Goal: Task Accomplishment & Management: Manage account settings

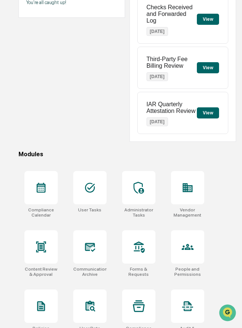
scroll to position [108, 0]
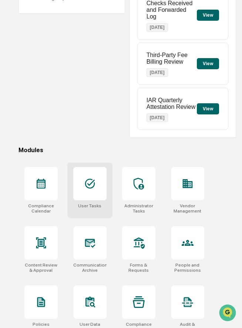
click at [85, 187] on icon at bounding box center [90, 184] width 12 height 12
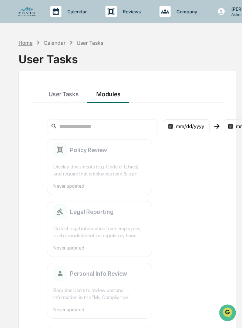
click at [23, 43] on div "Home" at bounding box center [26, 43] width 14 height 6
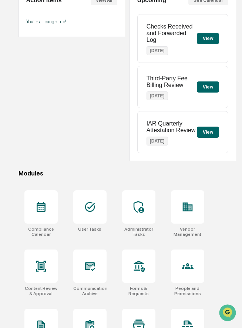
scroll to position [201, 0]
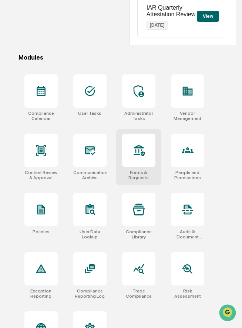
click at [132, 145] on div at bounding box center [138, 150] width 33 height 33
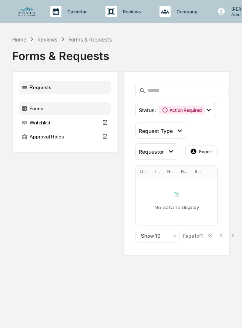
click at [63, 106] on div "Forms" at bounding box center [65, 108] width 93 height 13
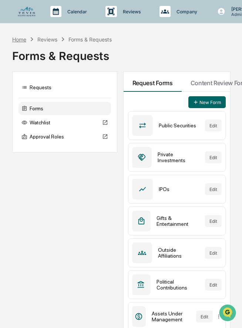
click at [23, 39] on div "Home" at bounding box center [19, 39] width 14 height 6
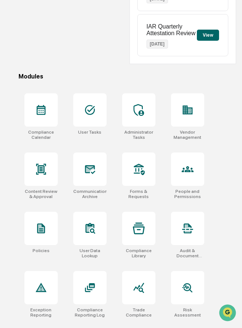
scroll to position [236, 0]
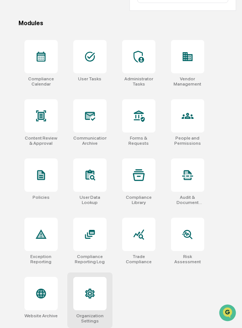
click at [92, 299] on icon at bounding box center [90, 294] width 12 height 12
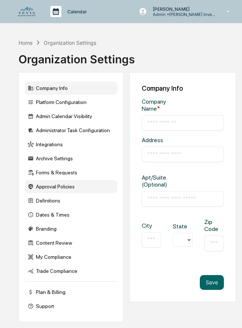
type input "**********"
type input "*********"
type input "*****"
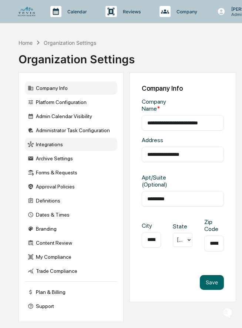
click at [76, 142] on div "Integrations" at bounding box center [71, 144] width 93 height 13
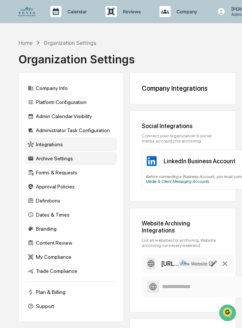
click at [51, 159] on div "Archive Settings" at bounding box center [71, 158] width 93 height 13
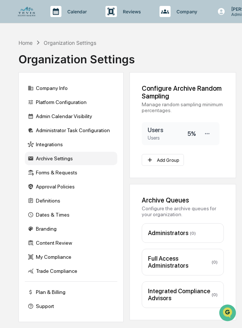
click at [188, 131] on div "5 %" at bounding box center [192, 134] width 8 height 7
click at [207, 133] on icon at bounding box center [207, 134] width 7 height 7
click at [189, 149] on div "Edit" at bounding box center [184, 146] width 59 height 13
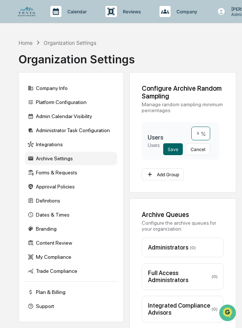
click at [200, 135] on input "*" at bounding box center [201, 134] width 19 height 14
type input "**"
click at [176, 152] on button "Save" at bounding box center [174, 149] width 20 height 12
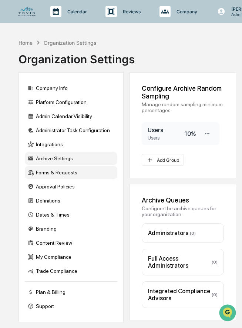
click at [69, 173] on div "Forms & Requests" at bounding box center [71, 172] width 93 height 13
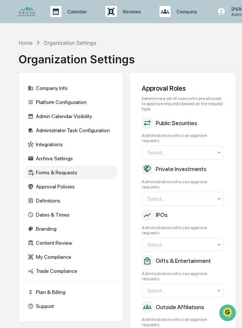
scroll to position [0, 0]
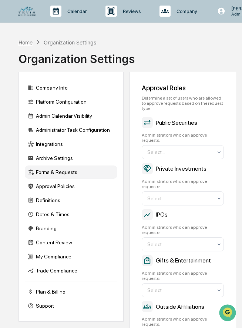
click at [27, 42] on div "Home" at bounding box center [26, 42] width 14 height 6
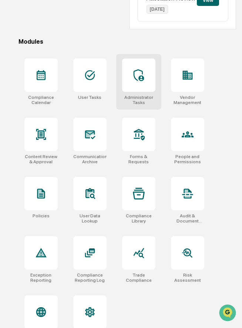
scroll to position [218, 0]
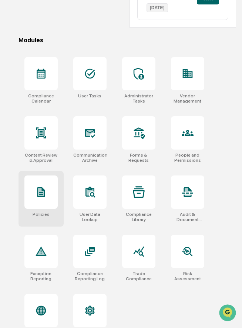
click at [54, 212] on div "Policies" at bounding box center [41, 199] width 45 height 56
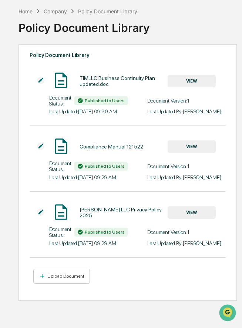
scroll to position [35, 0]
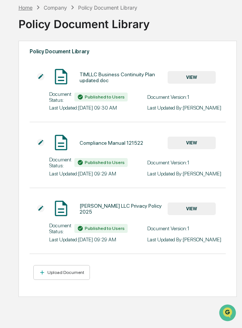
click at [31, 8] on div "Home" at bounding box center [26, 7] width 14 height 6
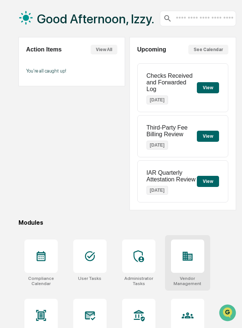
click at [189, 248] on div at bounding box center [187, 256] width 33 height 33
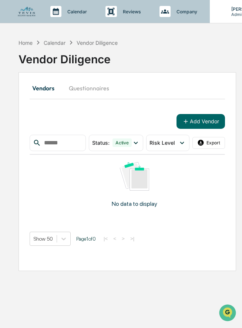
click at [224, 13] on icon at bounding box center [222, 11] width 8 height 8
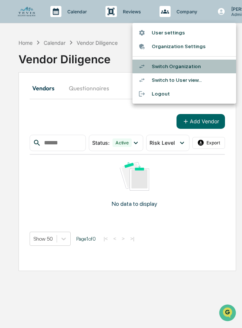
click at [196, 65] on li "Switch Organization" at bounding box center [185, 67] width 104 height 14
